Goal: Use online tool/utility: Use online tool/utility

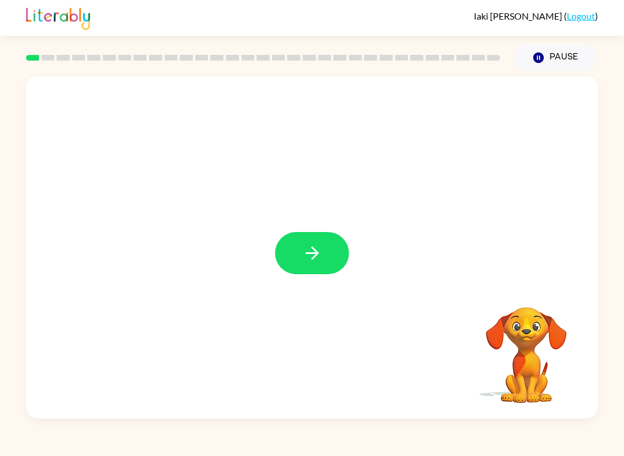
click at [289, 255] on button "button" at bounding box center [312, 253] width 74 height 42
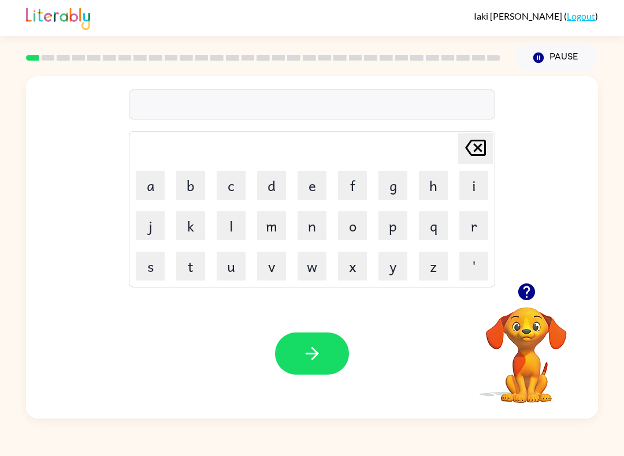
click at [235, 173] on button "c" at bounding box center [231, 185] width 29 height 29
click at [480, 182] on button "i" at bounding box center [473, 185] width 29 height 29
click at [482, 232] on button "r" at bounding box center [473, 225] width 29 height 29
click at [220, 191] on button "c" at bounding box center [231, 185] width 29 height 29
click at [222, 270] on button "u" at bounding box center [231, 266] width 29 height 29
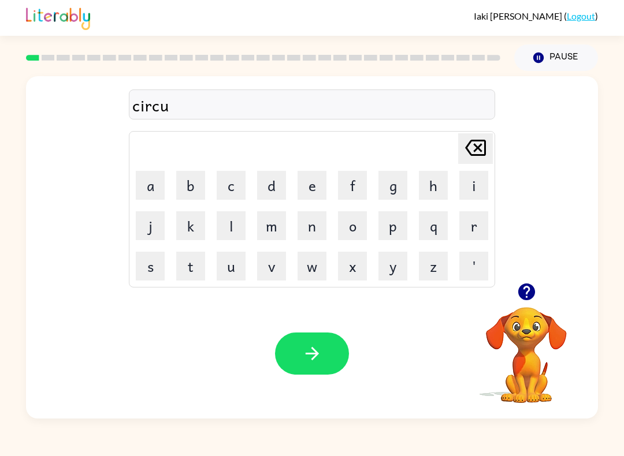
click at [244, 187] on button "c" at bounding box center [231, 185] width 29 height 29
click at [324, 183] on button "e" at bounding box center [311, 185] width 29 height 29
click at [302, 350] on icon "button" at bounding box center [312, 354] width 20 height 20
click at [139, 182] on button "a" at bounding box center [150, 185] width 29 height 29
click at [316, 264] on button "w" at bounding box center [311, 266] width 29 height 29
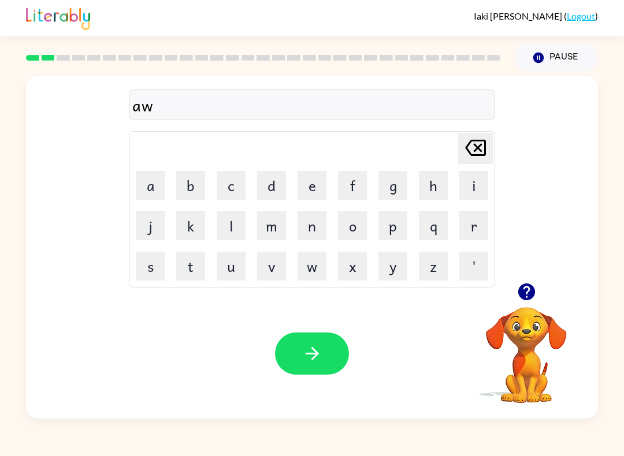
click at [476, 138] on icon "[PERSON_NAME] last character input" at bounding box center [475, 148] width 28 height 28
click at [476, 137] on icon "[PERSON_NAME] last character input" at bounding box center [475, 148] width 28 height 28
click at [485, 144] on icon at bounding box center [475, 148] width 21 height 16
click at [391, 267] on button "y" at bounding box center [392, 266] width 29 height 29
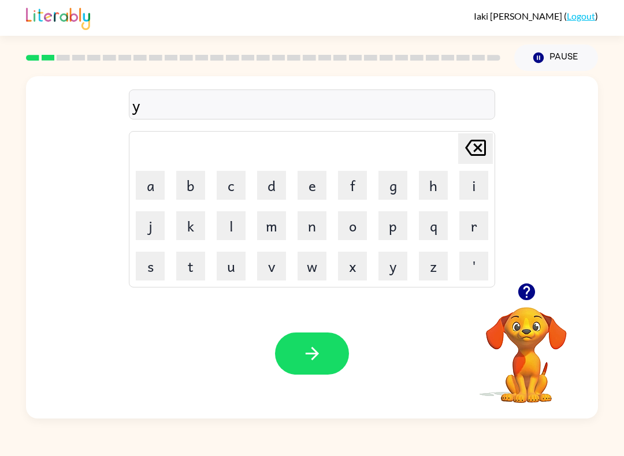
click at [143, 185] on button "a" at bounding box center [150, 185] width 29 height 29
click at [319, 273] on button "w" at bounding box center [311, 266] width 29 height 29
click at [321, 224] on button "n" at bounding box center [311, 225] width 29 height 29
click at [304, 349] on icon "button" at bounding box center [312, 354] width 20 height 20
click at [316, 269] on button "w" at bounding box center [311, 266] width 29 height 29
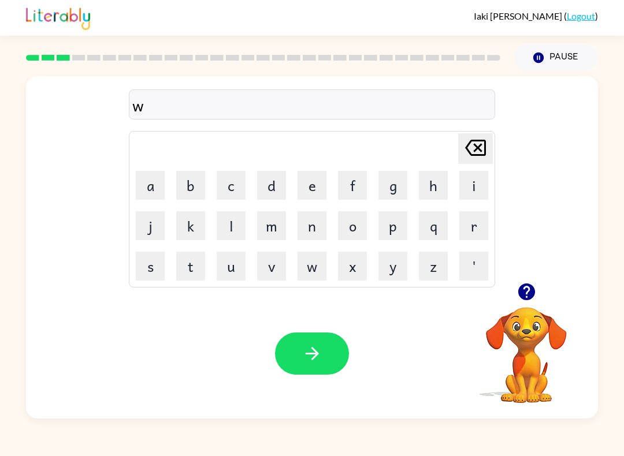
click at [478, 179] on button "i" at bounding box center [473, 185] width 29 height 29
click at [219, 230] on button "l" at bounding box center [231, 225] width 29 height 29
click at [281, 191] on button "d" at bounding box center [271, 185] width 29 height 29
click at [361, 192] on button "f" at bounding box center [352, 185] width 29 height 29
click at [471, 185] on button "i" at bounding box center [473, 185] width 29 height 29
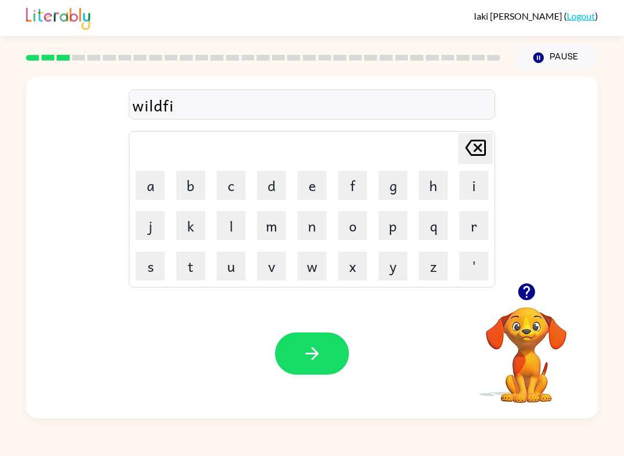
click at [472, 218] on button "r" at bounding box center [473, 225] width 29 height 29
click at [320, 193] on button "e" at bounding box center [311, 185] width 29 height 29
click at [318, 357] on icon "button" at bounding box center [312, 354] width 20 height 20
click at [143, 274] on button "s" at bounding box center [150, 266] width 29 height 29
click at [150, 267] on button "s" at bounding box center [150, 266] width 29 height 29
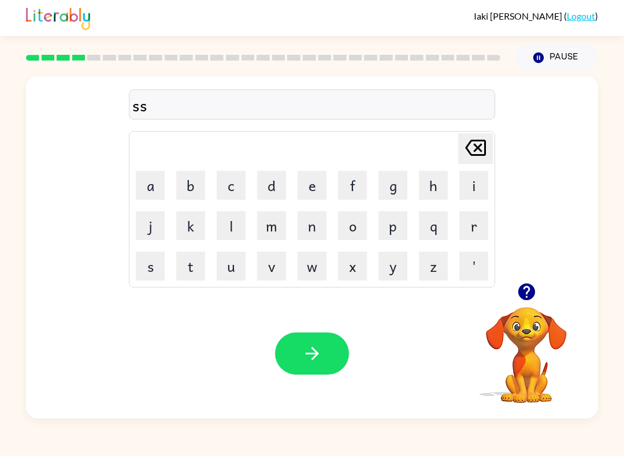
click at [478, 145] on icon "[PERSON_NAME] last character input" at bounding box center [475, 148] width 28 height 28
click at [181, 260] on button "t" at bounding box center [190, 266] width 29 height 29
click at [480, 229] on button "r" at bounding box center [473, 225] width 29 height 29
click at [244, 274] on button "u" at bounding box center [231, 266] width 29 height 29
click at [240, 189] on button "c" at bounding box center [231, 185] width 29 height 29
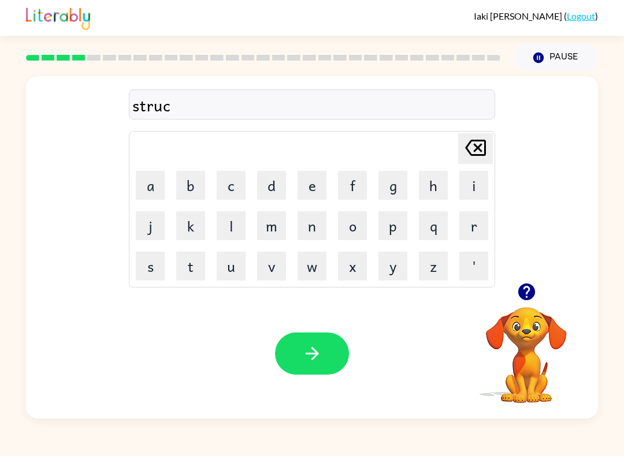
click at [197, 226] on button "k" at bounding box center [190, 225] width 29 height 29
click at [311, 356] on icon "button" at bounding box center [312, 354] width 20 height 20
click at [230, 188] on button "c" at bounding box center [231, 185] width 29 height 29
click at [238, 263] on button "u" at bounding box center [231, 266] width 29 height 29
click at [471, 220] on button "r" at bounding box center [473, 225] width 29 height 29
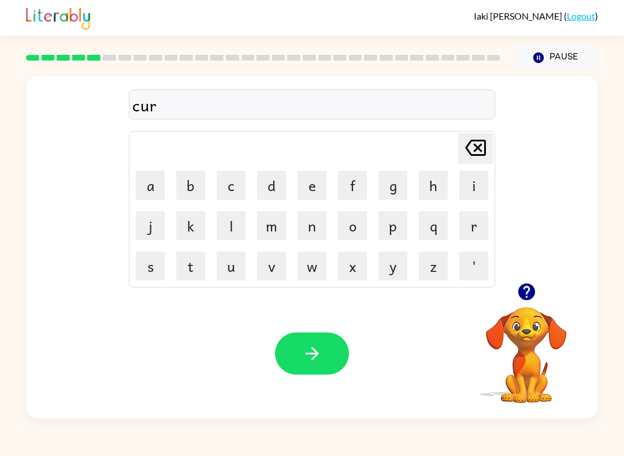
click at [146, 195] on button "a" at bounding box center [150, 185] width 29 height 29
click at [396, 199] on button "g" at bounding box center [392, 185] width 29 height 29
click at [320, 190] on button "e" at bounding box center [311, 185] width 29 height 29
click at [523, 297] on icon "button" at bounding box center [525, 292] width 17 height 17
click at [158, 274] on button "s" at bounding box center [150, 266] width 29 height 29
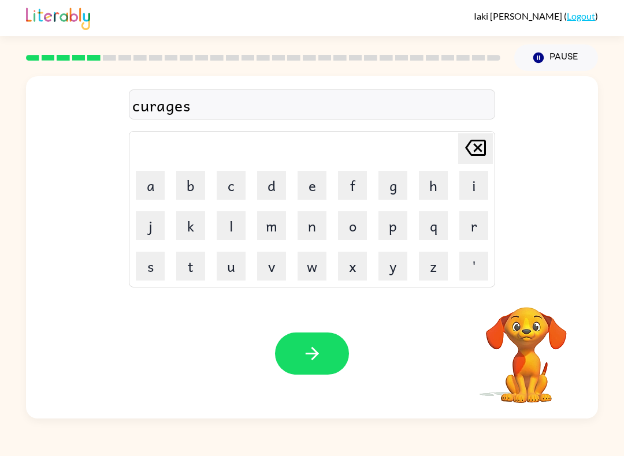
click at [302, 350] on icon "button" at bounding box center [312, 354] width 20 height 20
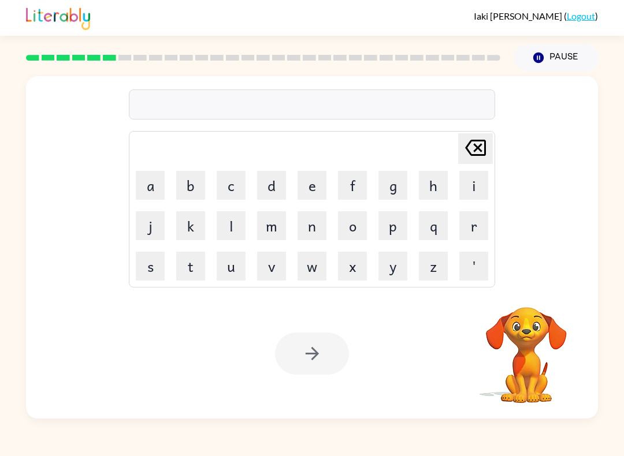
click at [480, 234] on button "r" at bounding box center [473, 225] width 29 height 29
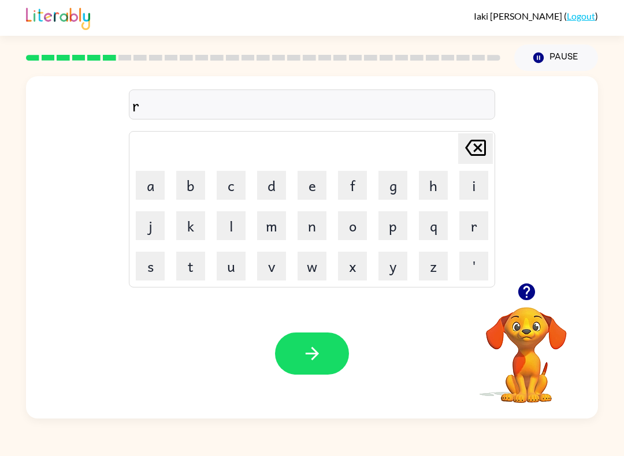
click at [311, 187] on button "e" at bounding box center [311, 185] width 29 height 29
click at [471, 151] on icon "[PERSON_NAME] last character input" at bounding box center [475, 148] width 28 height 28
click at [189, 256] on button "t" at bounding box center [190, 266] width 29 height 29
click at [468, 184] on button "i" at bounding box center [473, 185] width 29 height 29
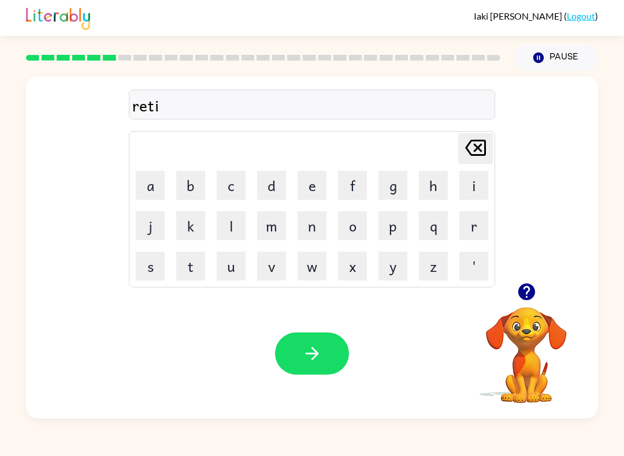
click at [475, 219] on button "r" at bounding box center [473, 225] width 29 height 29
click at [322, 181] on button "e" at bounding box center [311, 185] width 29 height 29
click at [292, 230] on td "n" at bounding box center [311, 225] width 39 height 39
click at [277, 229] on button "m" at bounding box center [271, 225] width 29 height 29
click at [315, 183] on button "e" at bounding box center [311, 185] width 29 height 29
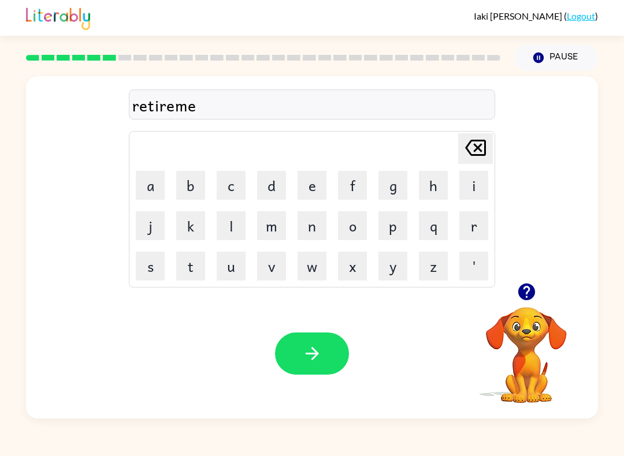
click at [472, 152] on icon "[PERSON_NAME] last character input" at bounding box center [475, 148] width 28 height 28
click at [509, 138] on div "retirem [PERSON_NAME] last character input a b c d e f g h i j k l m n o p q r …" at bounding box center [312, 179] width 572 height 207
click at [474, 146] on icon "[PERSON_NAME] last character input" at bounding box center [475, 148] width 28 height 28
click at [269, 238] on button "m" at bounding box center [271, 225] width 29 height 29
click at [317, 183] on button "e" at bounding box center [311, 185] width 29 height 29
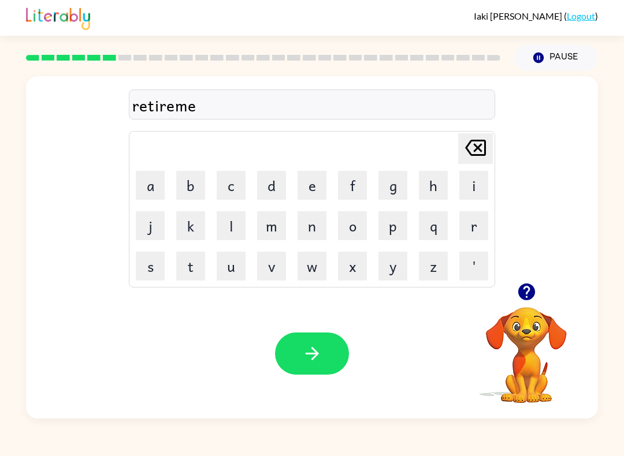
click at [319, 228] on button "n" at bounding box center [311, 225] width 29 height 29
click at [195, 270] on button "t" at bounding box center [190, 266] width 29 height 29
click at [539, 56] on icon "button" at bounding box center [538, 58] width 10 height 10
